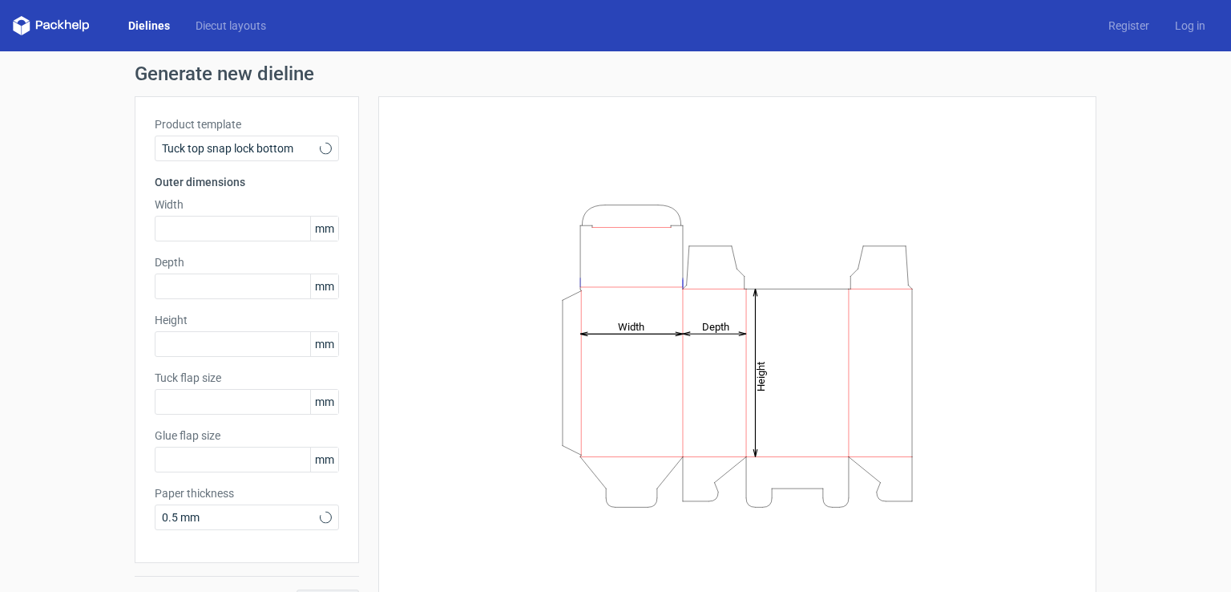
type input "15"
type input "10"
click at [220, 145] on span "Tuck top snap lock bottom" at bounding box center [241, 148] width 158 height 16
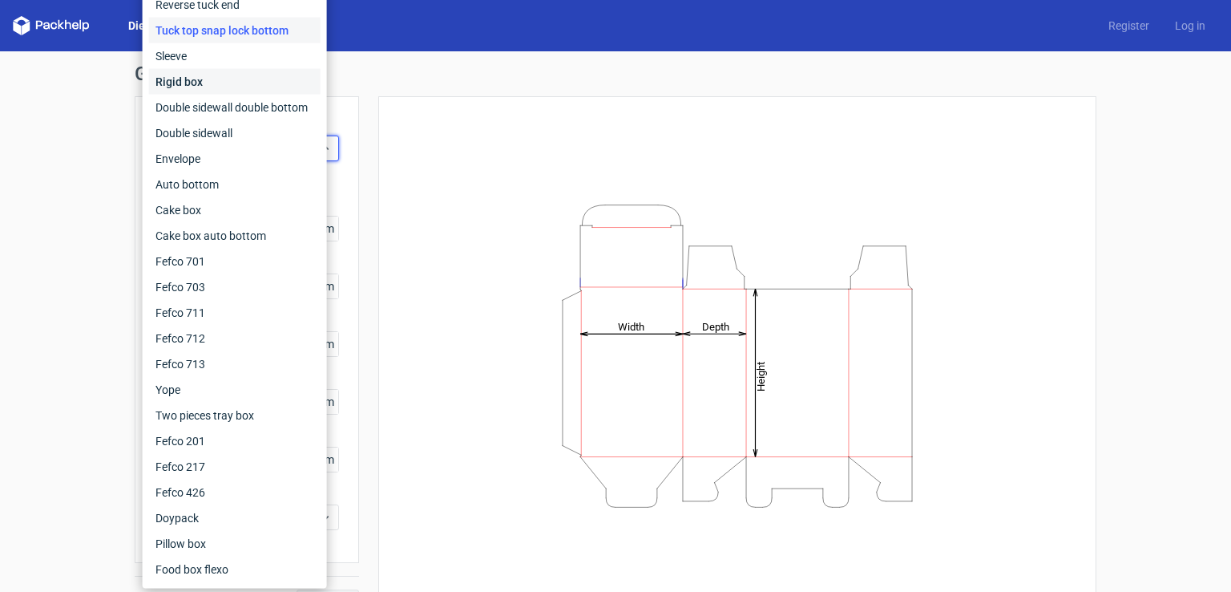
click at [184, 85] on div "Rigid box" at bounding box center [235, 82] width 172 height 26
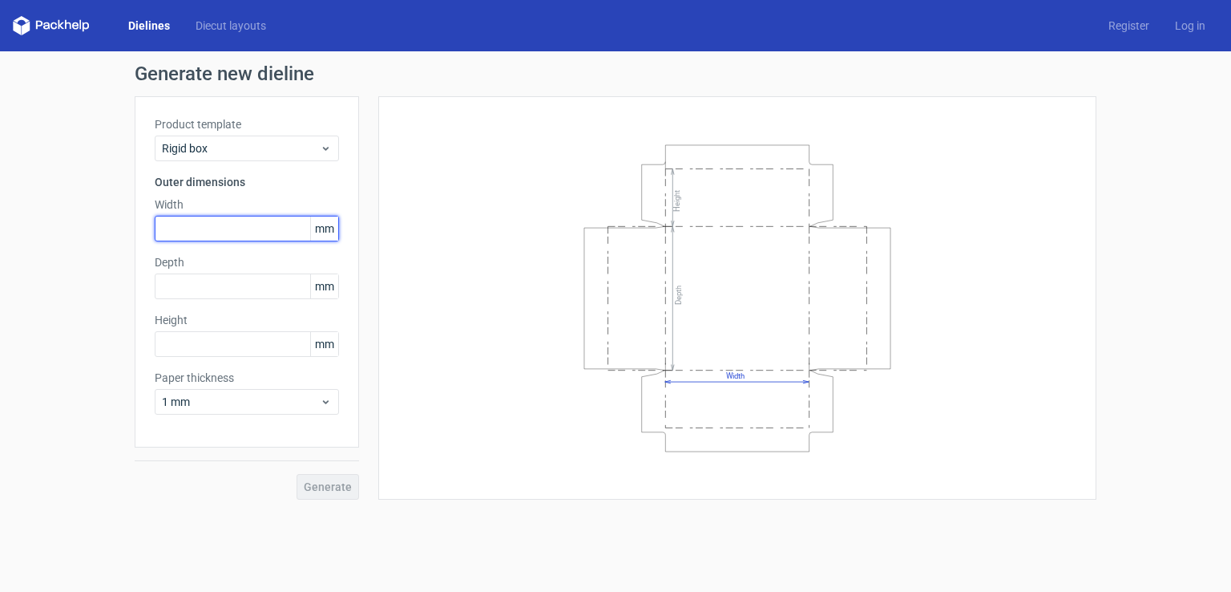
click at [279, 222] on input "text" at bounding box center [247, 229] width 184 height 26
type input "310"
type input "170"
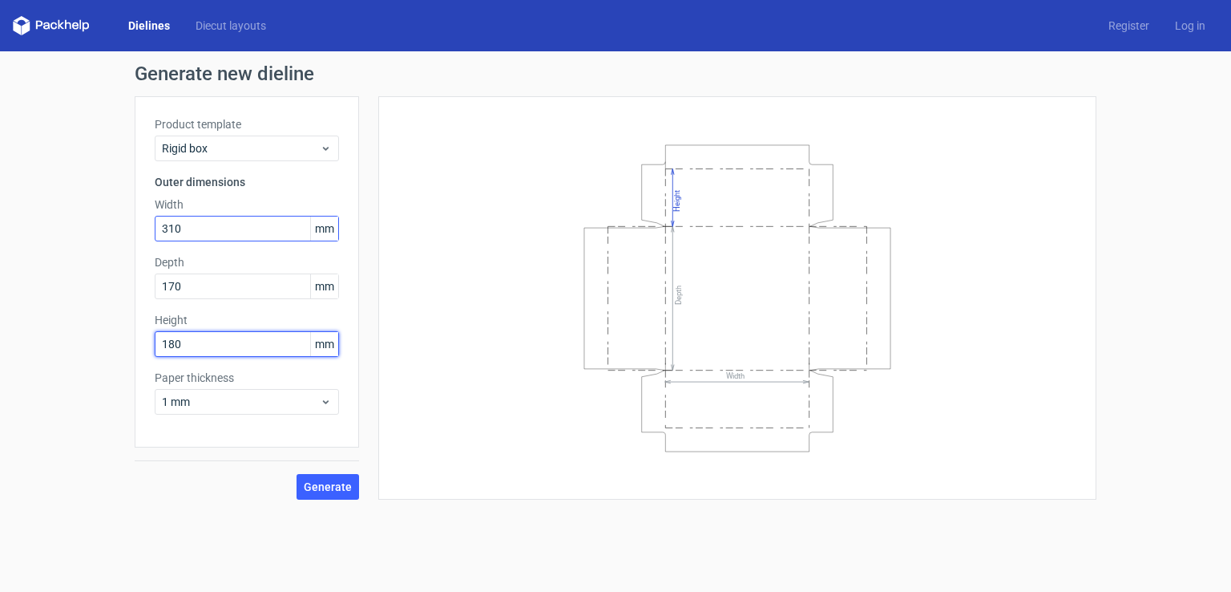
type input "180"
click at [297, 474] on button "Generate" at bounding box center [328, 487] width 63 height 26
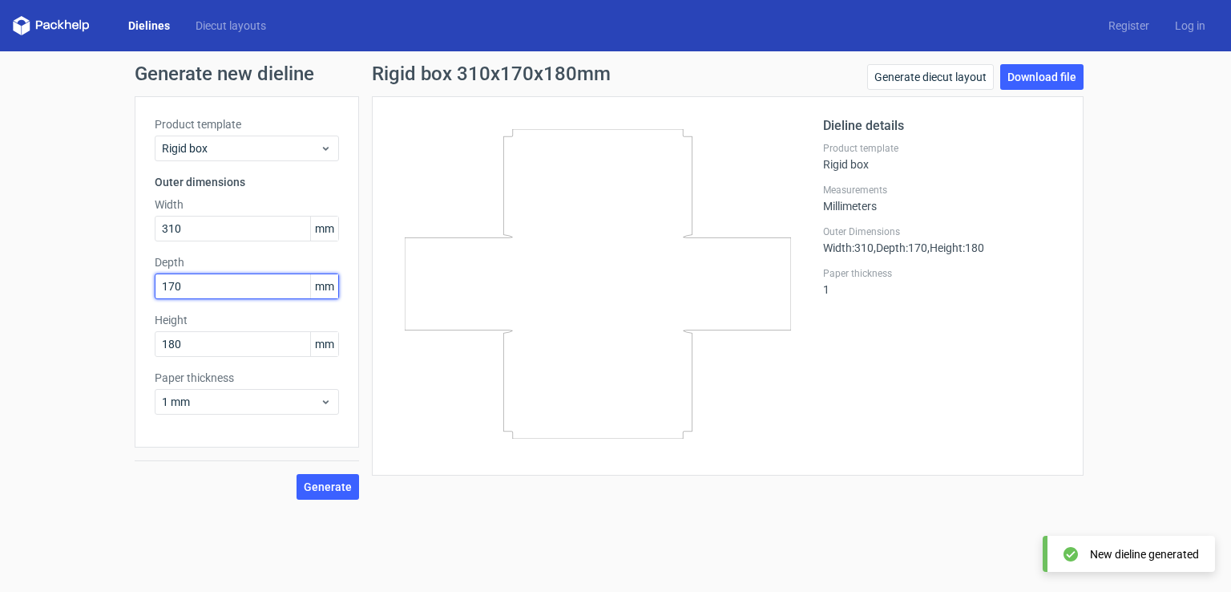
click at [197, 281] on input "170" at bounding box center [247, 286] width 184 height 26
type input "180"
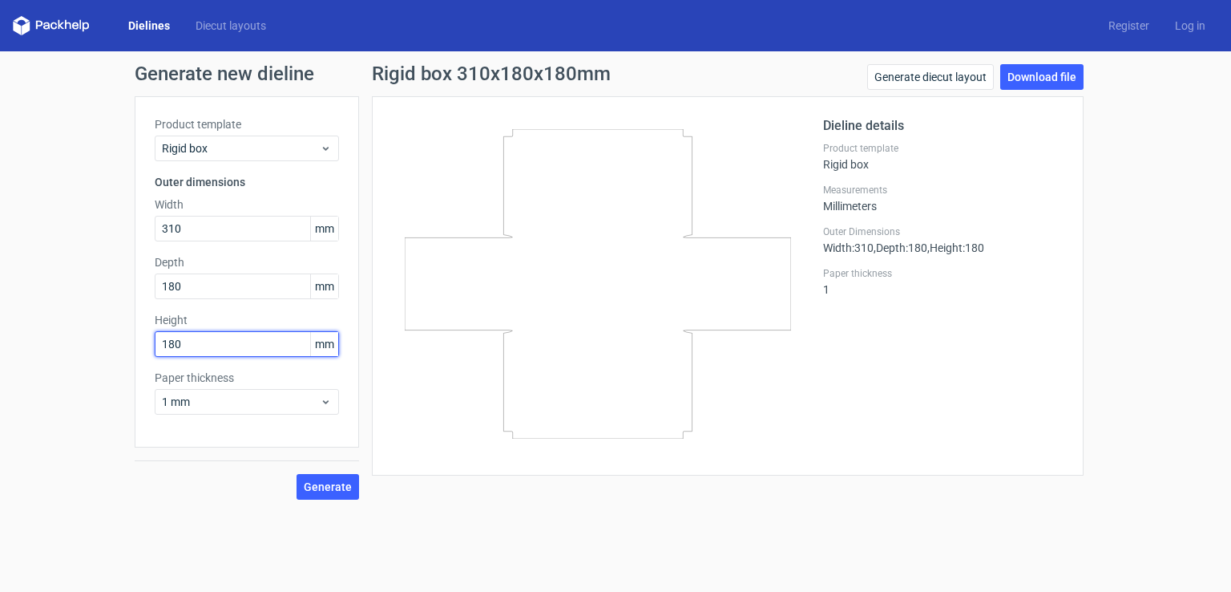
click at [211, 347] on input "180" at bounding box center [247, 344] width 184 height 26
type input "170"
click at [297, 474] on button "Generate" at bounding box center [328, 487] width 63 height 26
